Goal: Task Accomplishment & Management: Manage account settings

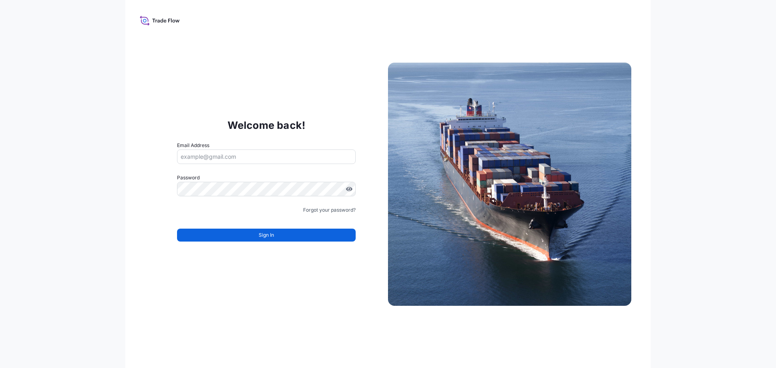
click at [294, 158] on input "Email Address" at bounding box center [266, 157] width 179 height 15
click at [285, 137] on div "Welcome back! Email Address Please enter a valid email address Password Must in…" at bounding box center [266, 184] width 243 height 167
click at [294, 156] on input "Email Address" at bounding box center [266, 157] width 179 height 15
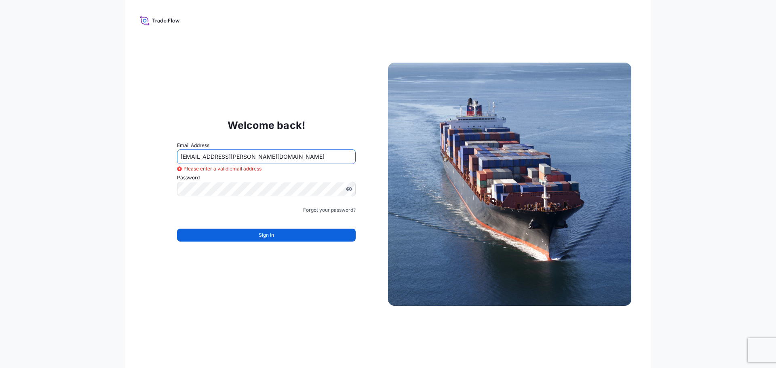
type input "[EMAIL_ADDRESS][PERSON_NAME][DOMAIN_NAME]"
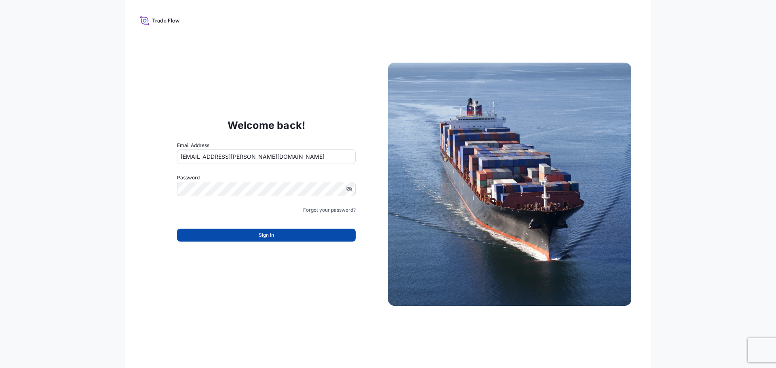
click at [285, 235] on button "Sign In" at bounding box center [266, 235] width 179 height 13
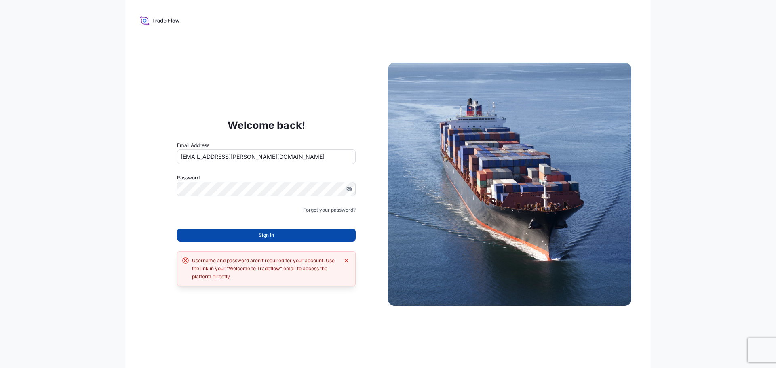
click at [255, 230] on button "Sign In" at bounding box center [266, 235] width 179 height 13
click at [259, 234] on span "Sign In" at bounding box center [266, 235] width 15 height 8
click at [344, 260] on icon "Dismiss error" at bounding box center [346, 261] width 6 height 6
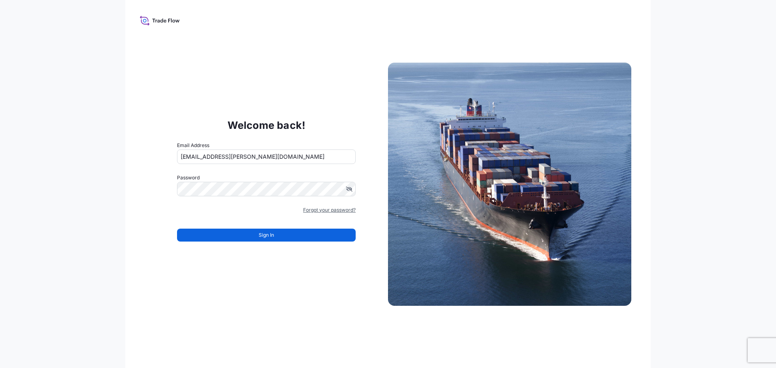
click at [327, 211] on link "Forgot your password?" at bounding box center [329, 210] width 53 height 8
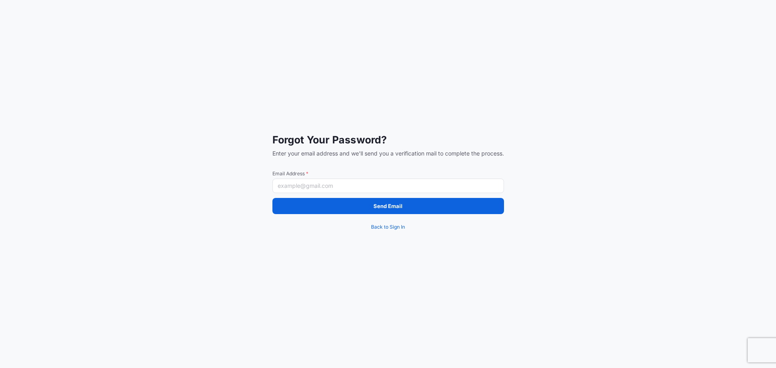
click at [450, 182] on input "Email Address *" at bounding box center [389, 186] width 232 height 15
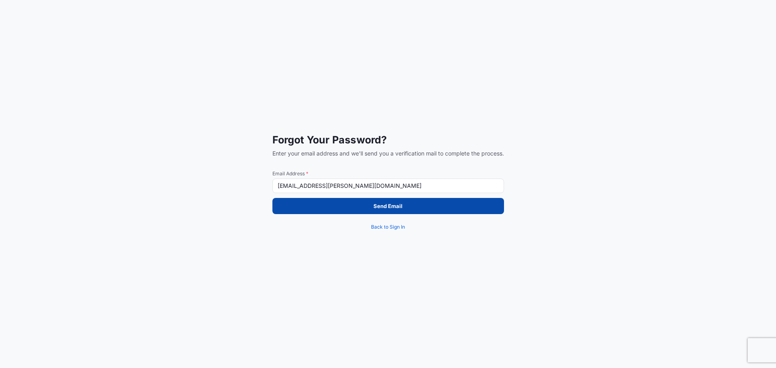
click at [437, 210] on button "Send Email" at bounding box center [389, 206] width 232 height 16
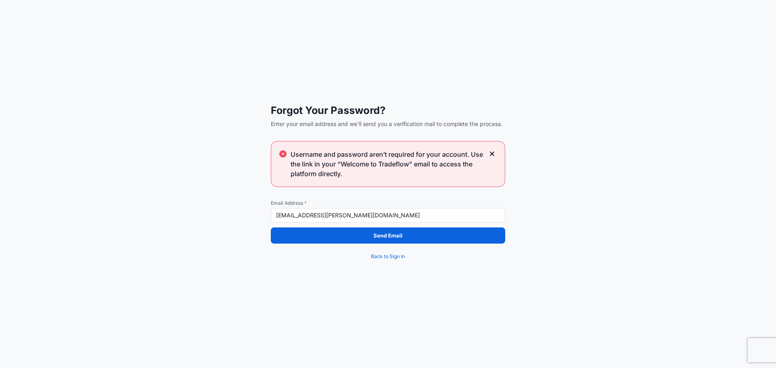
click at [549, 180] on div "Forgot Your Password? Enter your email address and we'll send you a verificatio…" at bounding box center [388, 184] width 776 height 368
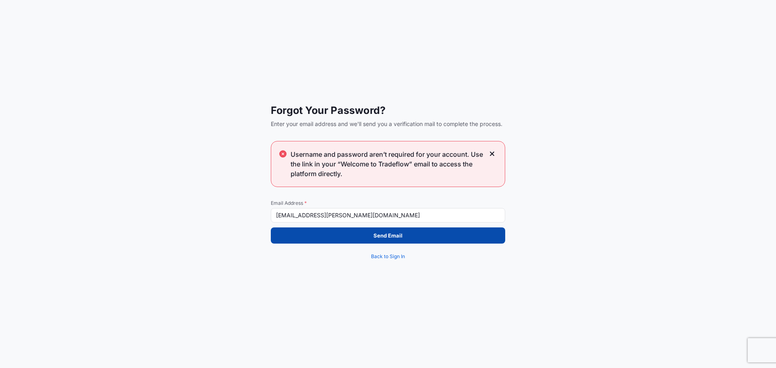
click at [382, 236] on p "Send Email" at bounding box center [388, 236] width 29 height 8
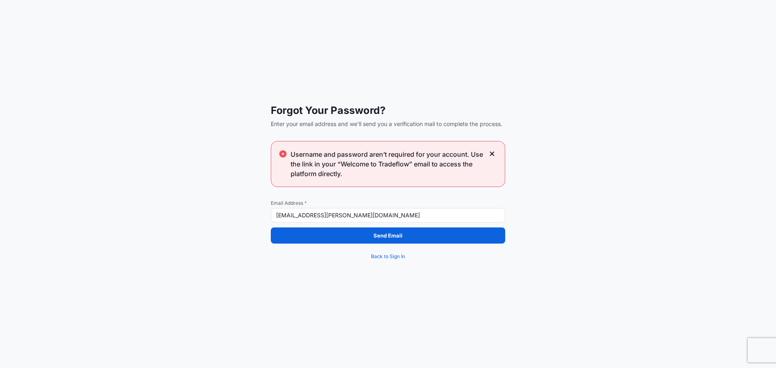
click at [325, 214] on input "[EMAIL_ADDRESS][PERSON_NAME][DOMAIN_NAME]" at bounding box center [388, 215] width 234 height 15
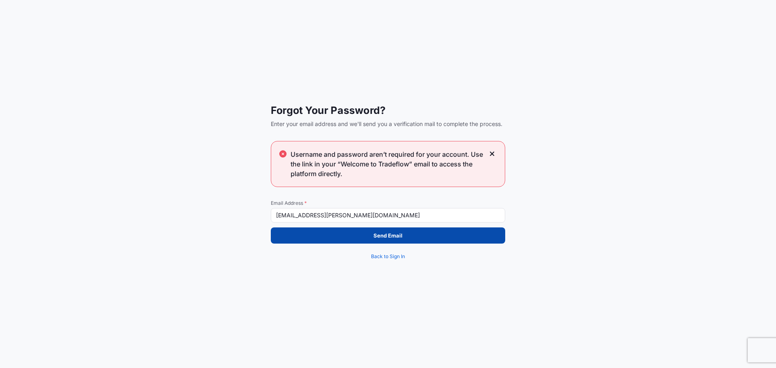
type input "carolina.lopez@psabdp.com"
click at [353, 239] on button "Send Email" at bounding box center [388, 236] width 234 height 16
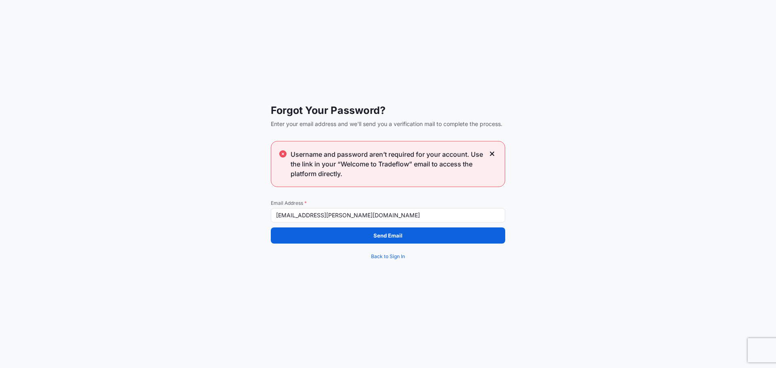
click at [490, 153] on icon at bounding box center [493, 153] width 6 height 7
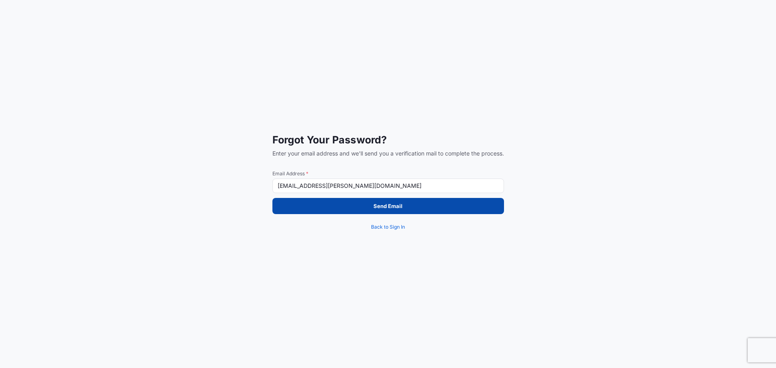
click at [393, 203] on p "Send Email" at bounding box center [388, 206] width 29 height 8
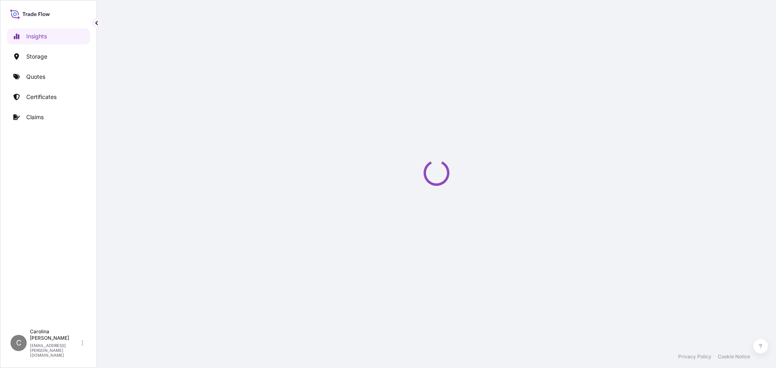
select select "2025"
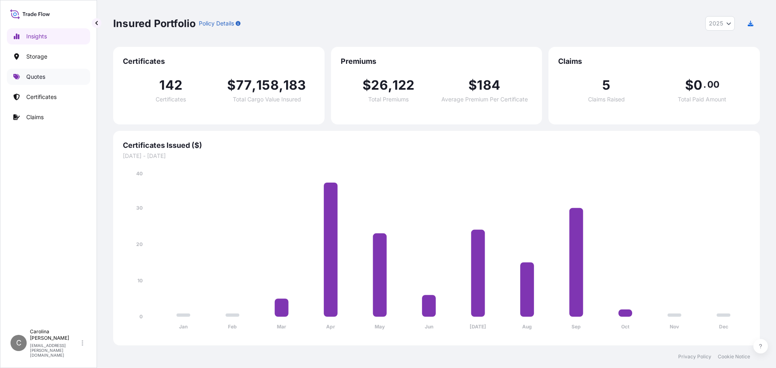
click at [32, 76] on p "Quotes" at bounding box center [35, 77] width 19 height 8
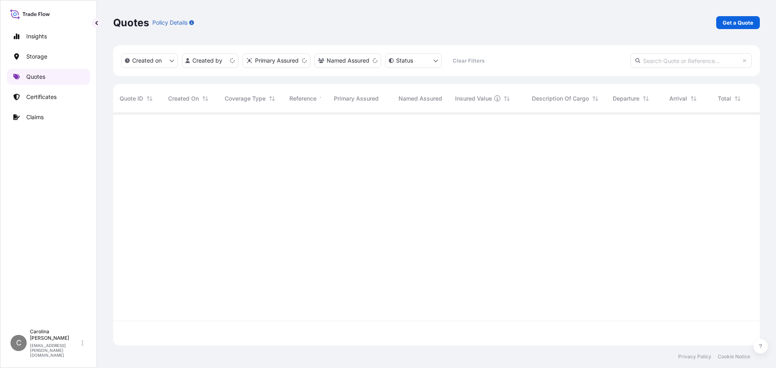
scroll to position [231, 641]
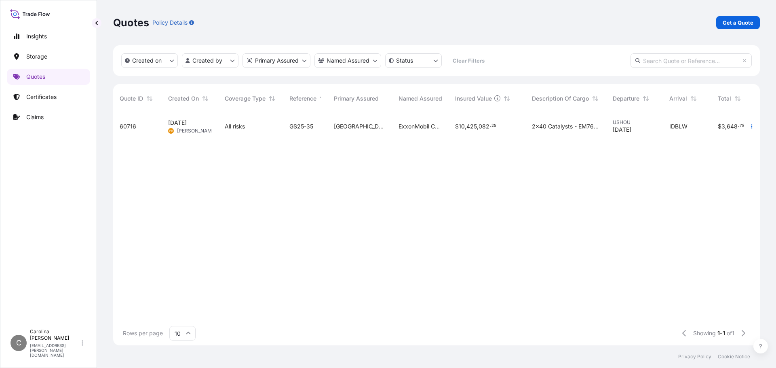
click at [658, 220] on div "60716 Jul 31, 2025 PB Pamela Burrell All risks GS25-35 Houston ExxonMobil Catal…" at bounding box center [473, 217] width 720 height 208
click at [75, 351] on p "[EMAIL_ADDRESS][PERSON_NAME][DOMAIN_NAME]" at bounding box center [55, 350] width 50 height 15
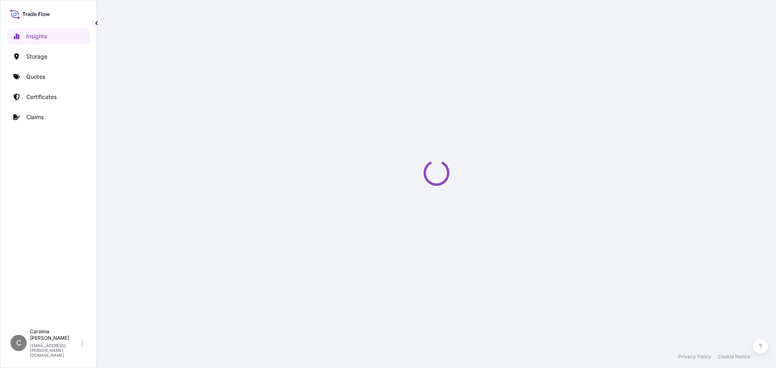
select select "2025"
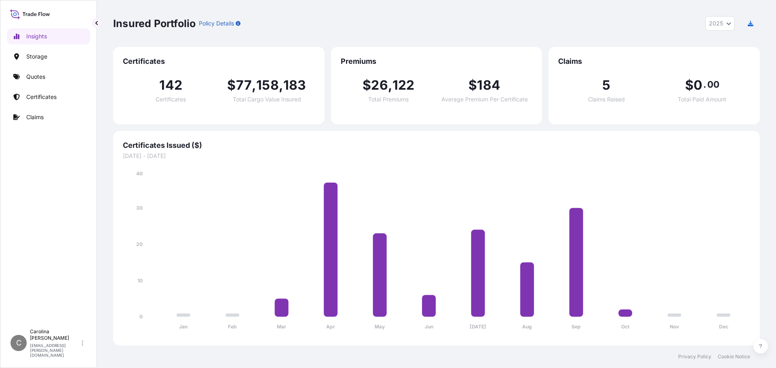
click at [666, 24] on div "Insured Portfolio Policy Details 2025 2025 2024 2023 2022" at bounding box center [436, 23] width 647 height 15
click at [46, 80] on link "Quotes" at bounding box center [48, 77] width 83 height 16
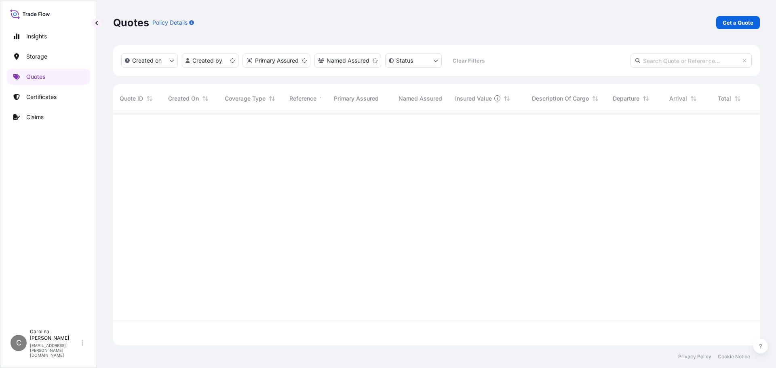
scroll to position [231, 641]
